Goal: Task Accomplishment & Management: Manage account settings

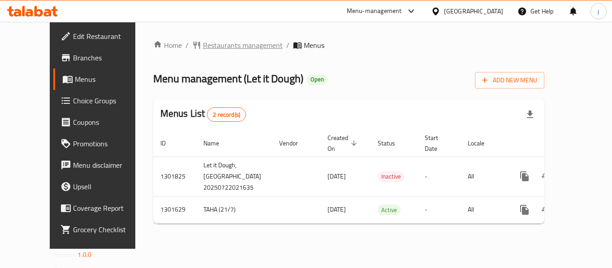
click at [203, 43] on span "Restaurants management" at bounding box center [243, 45] width 80 height 11
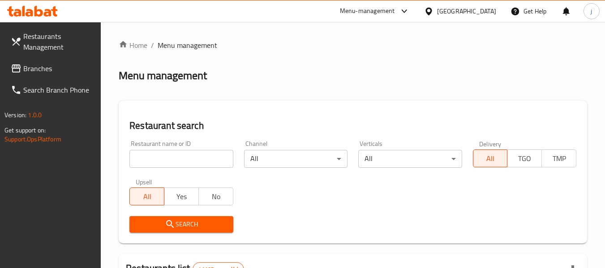
click at [39, 74] on span "Branches" at bounding box center [58, 68] width 71 height 11
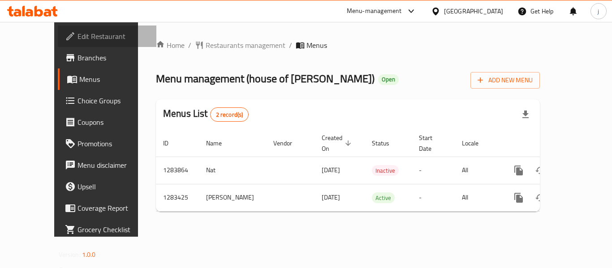
click at [78, 34] on span "Edit Restaurant" at bounding box center [114, 36] width 72 height 11
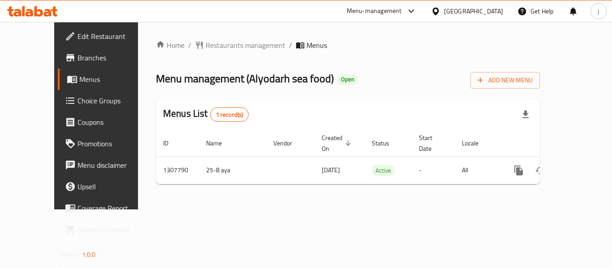
click at [78, 37] on span "Edit Restaurant" at bounding box center [114, 36] width 72 height 11
click at [467, 14] on div "[GEOGRAPHIC_DATA]" at bounding box center [473, 11] width 59 height 10
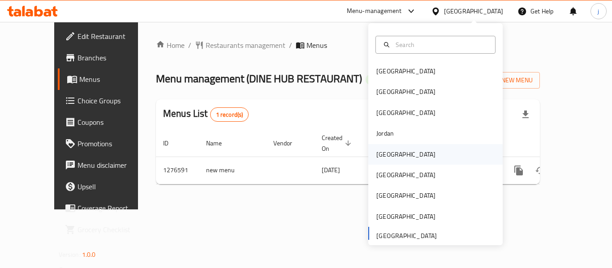
click at [383, 156] on div "[GEOGRAPHIC_DATA]" at bounding box center [405, 155] width 59 height 10
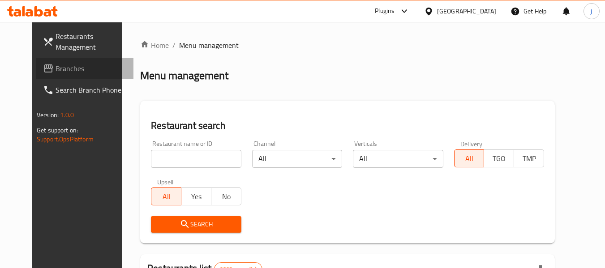
click at [56, 65] on span "Branches" at bounding box center [91, 68] width 71 height 11
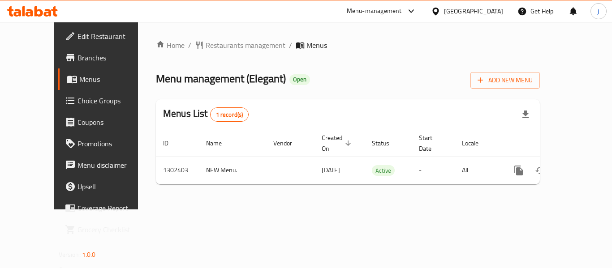
click at [78, 95] on span "Choice Groups" at bounding box center [114, 100] width 72 height 11
